Goal: Transaction & Acquisition: Purchase product/service

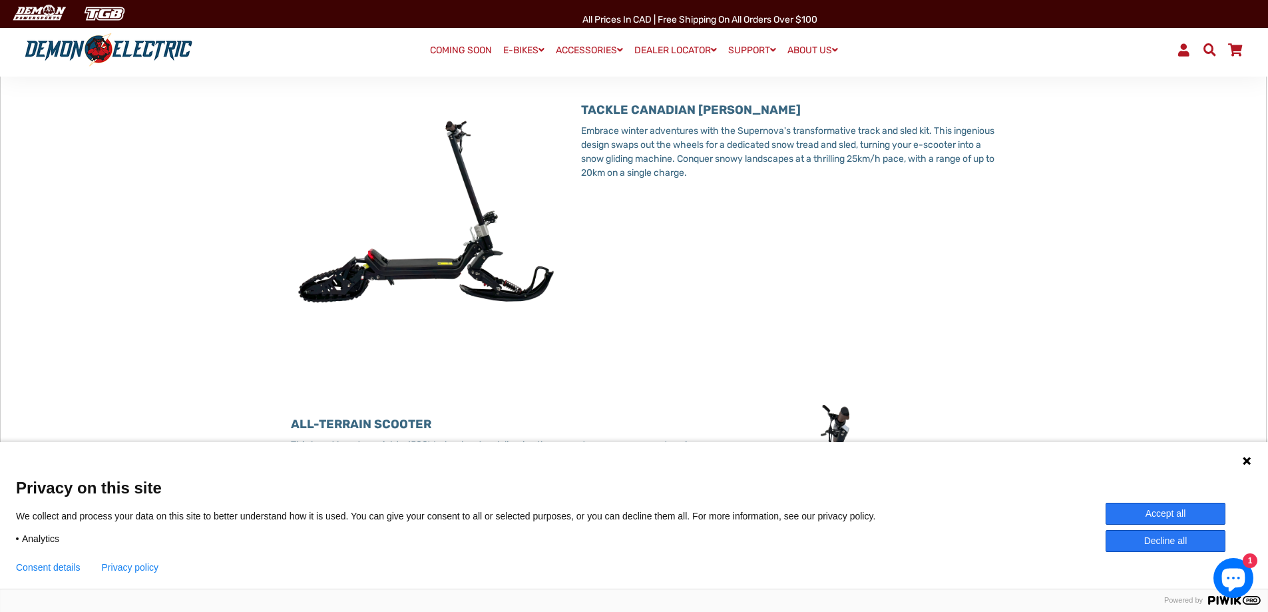
scroll to position [466, 0]
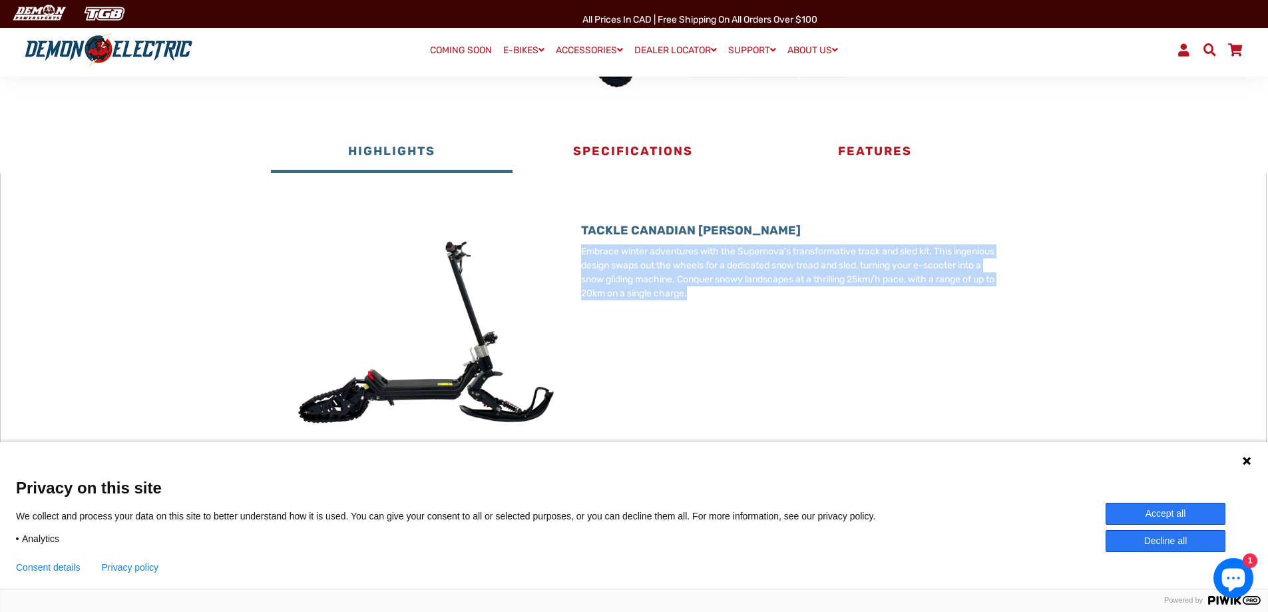
drag, startPoint x: 571, startPoint y: 248, endPoint x: 832, endPoint y: 292, distance: 264.7
click at [832, 292] on div "TACKLE CANADIAN [PERSON_NAME] Embrace winter adventures with the Supernova's tr…" at bounding box center [778, 334] width 435 height 274
click at [832, 292] on p "Embrace winter adventures with the Supernova's transformative track and sled ki…" at bounding box center [789, 272] width 416 height 56
drag, startPoint x: 815, startPoint y: 292, endPoint x: 581, endPoint y: 252, distance: 237.8
click at [581, 252] on p "Embrace winter adventures with the Supernova's transformative track and sled ki…" at bounding box center [789, 272] width 416 height 56
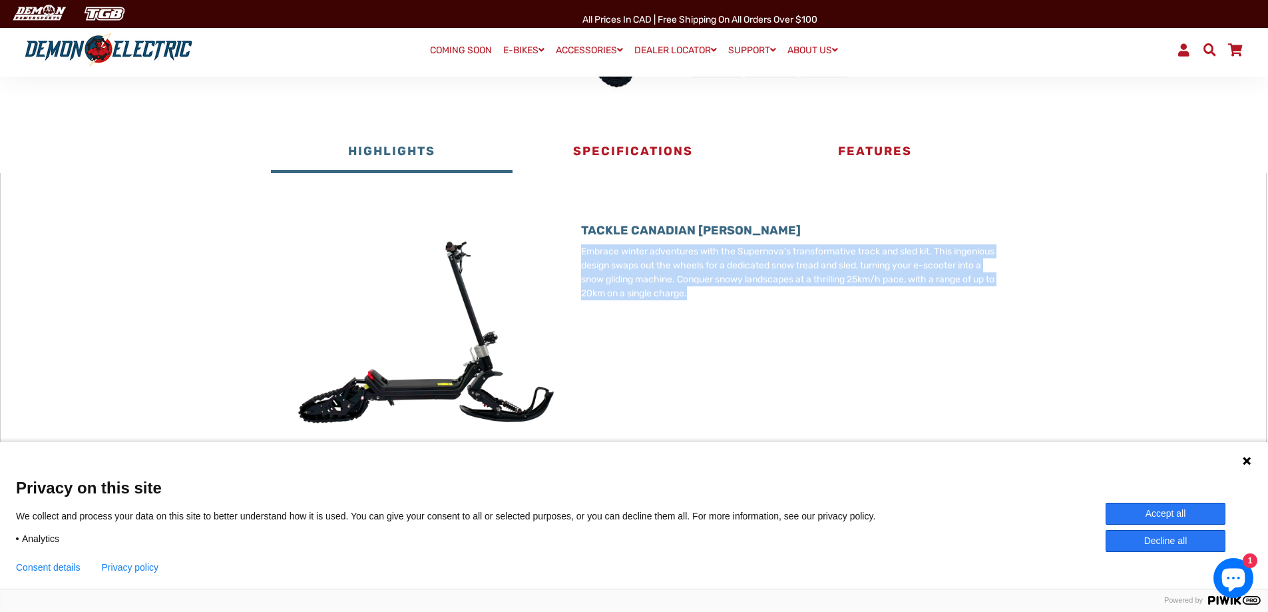
click at [581, 252] on p "Embrace winter adventures with the Supernova's transformative track and sled ki…" at bounding box center [789, 272] width 416 height 56
drag, startPoint x: 581, startPoint y: 252, endPoint x: 863, endPoint y: 308, distance: 287.9
click at [863, 308] on div "TACKLE CANADIAN [PERSON_NAME] Embrace winter adventures with the Supernova's tr…" at bounding box center [789, 272] width 416 height 150
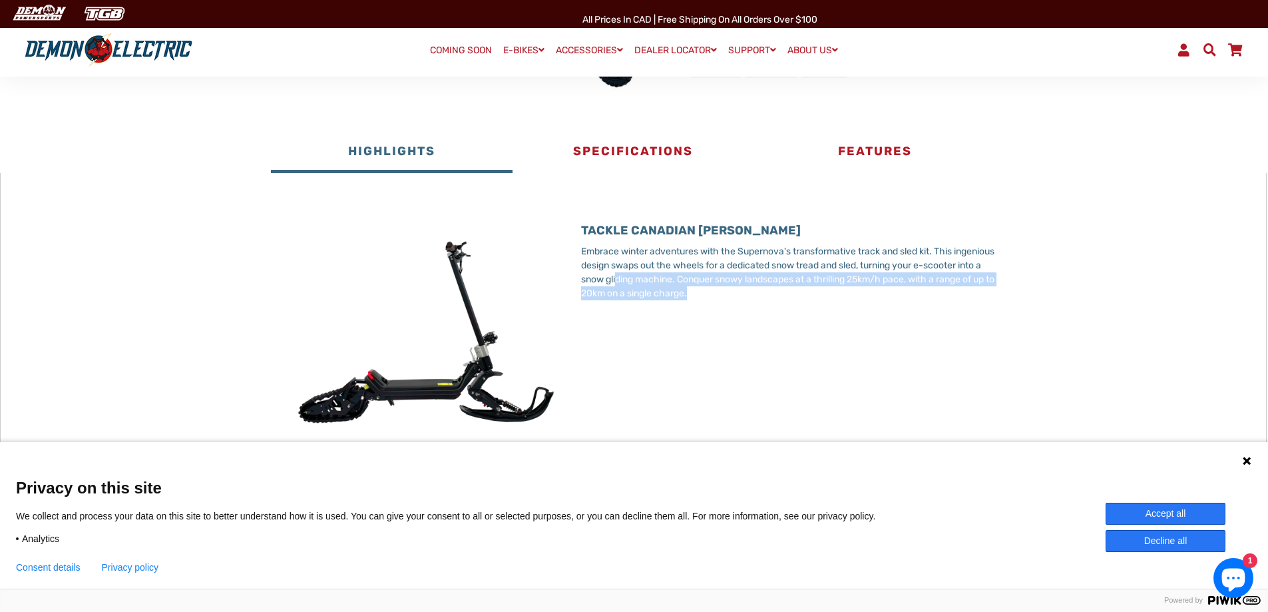
drag, startPoint x: 754, startPoint y: 287, endPoint x: 679, endPoint y: 276, distance: 76.1
click at [678, 276] on p "Embrace winter adventures with the Supernova's transformative track and sled ki…" at bounding box center [789, 272] width 416 height 56
